Goal: Information Seeking & Learning: Learn about a topic

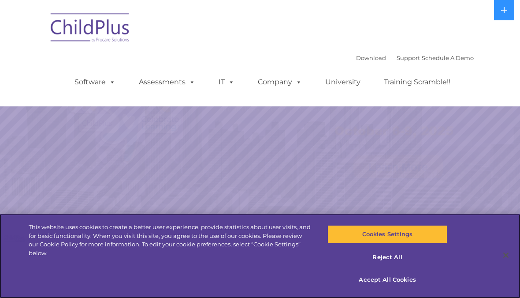
select select "MEDIUM"
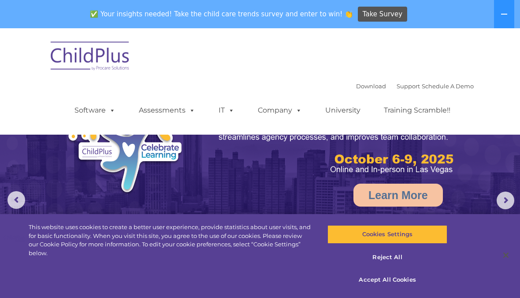
click at [107, 114] on span at bounding box center [111, 110] width 10 height 8
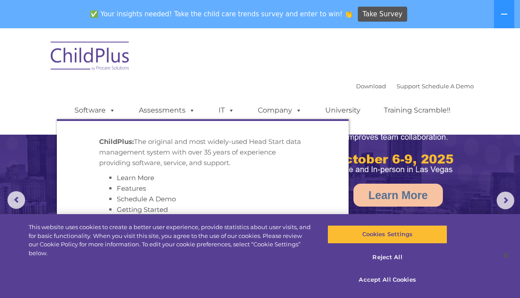
click at [403, 83] on link "Support" at bounding box center [408, 85] width 23 height 7
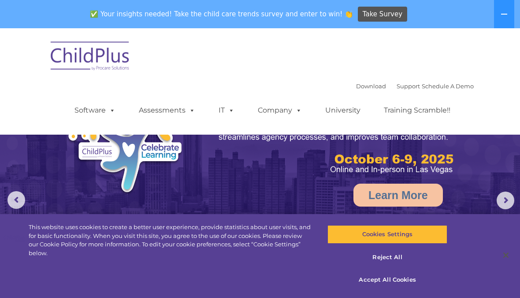
click at [402, 84] on link "Support" at bounding box center [408, 85] width 23 height 7
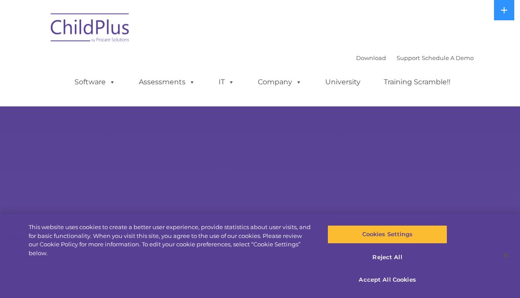
select select "MEDIUM"
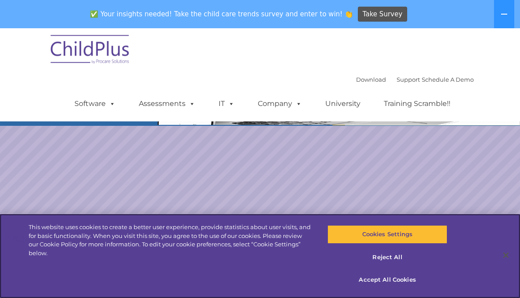
scroll to position [107, 0]
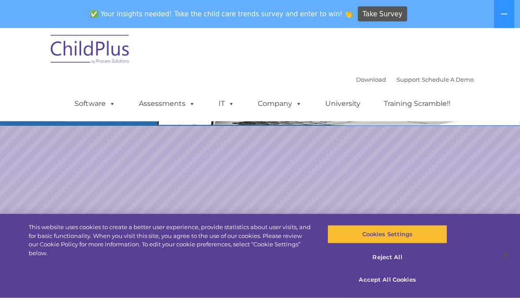
click at [503, 15] on icon at bounding box center [504, 14] width 7 height 7
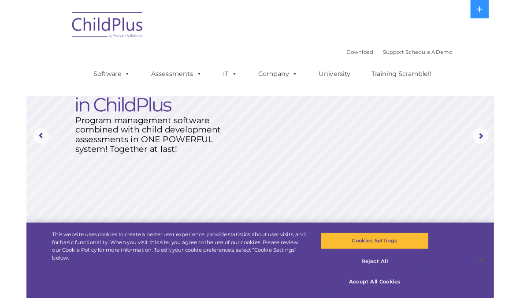
scroll to position [21, 0]
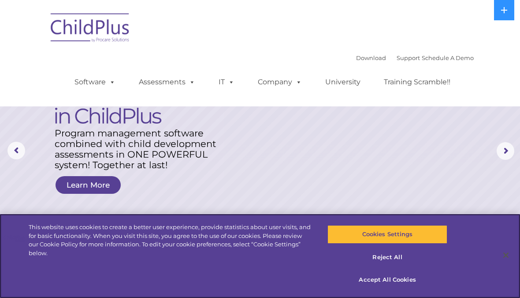
click at [402, 266] on button "Reject All" at bounding box center [386, 257] width 119 height 19
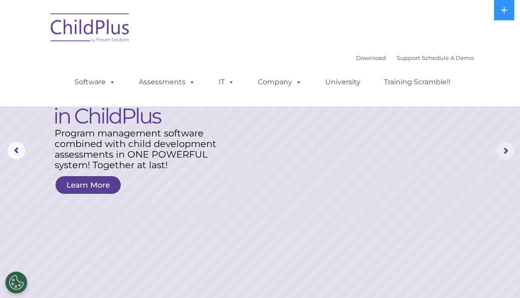
click at [503, 149] on rs-arrow at bounding box center [506, 151] width 18 height 18
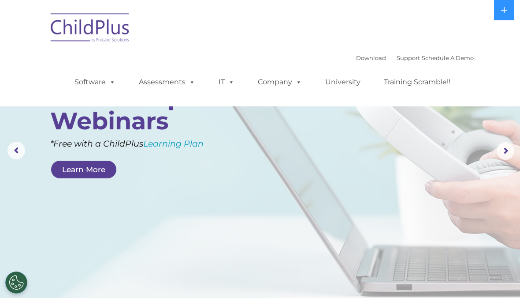
click at [509, 153] on rs-arrow at bounding box center [506, 151] width 18 height 18
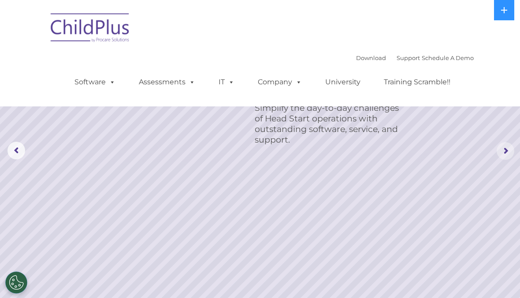
click at [505, 149] on rs-arrow at bounding box center [506, 151] width 18 height 18
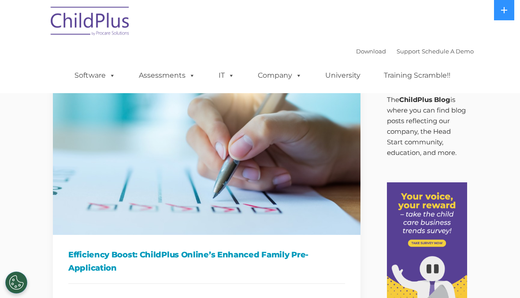
click at [106, 23] on img at bounding box center [90, 22] width 88 height 44
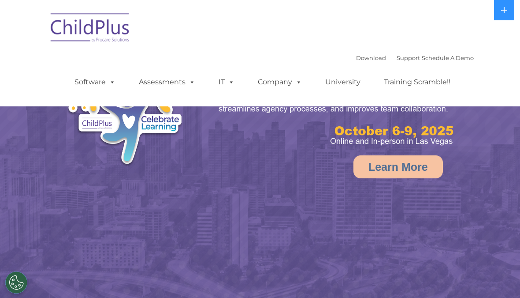
select select "MEDIUM"
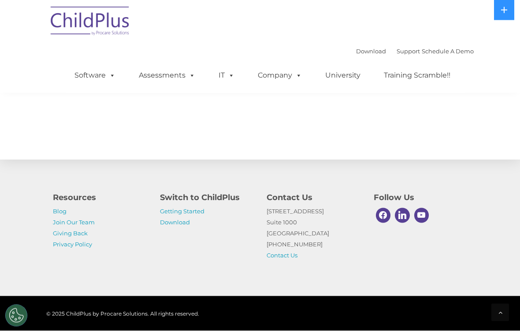
scroll to position [1030, 0]
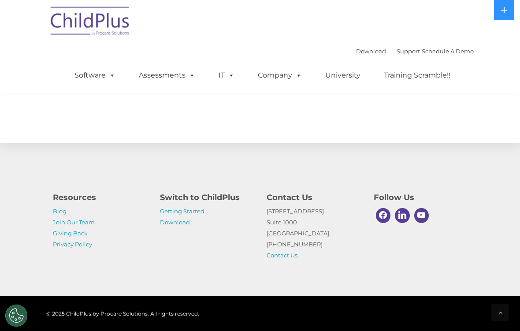
click at [195, 214] on link "Getting Started" at bounding box center [182, 211] width 45 height 7
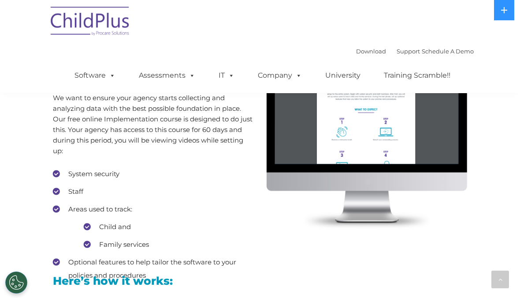
scroll to position [887, 0]
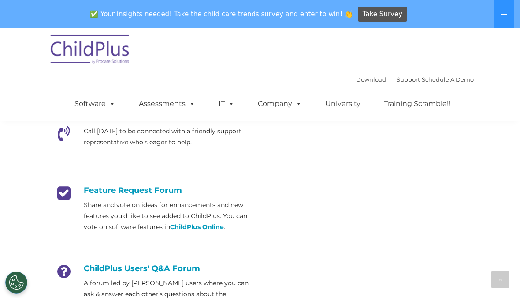
scroll to position [291, 0]
